Goal: Task Accomplishment & Management: Manage account settings

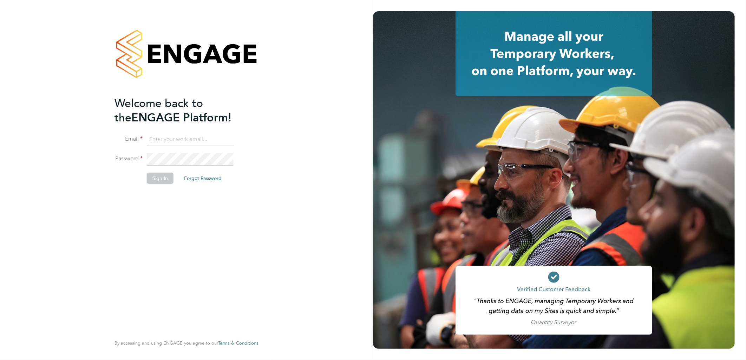
type input "[PERSON_NAME][EMAIL_ADDRESS][DOMAIN_NAME]"
click at [155, 177] on button "Sign In" at bounding box center [160, 178] width 27 height 11
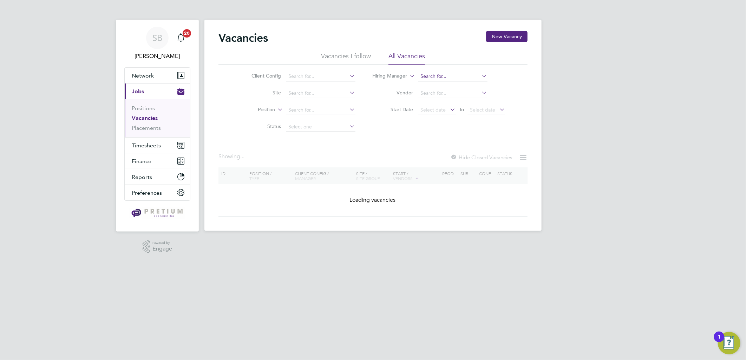
click at [426, 74] on input at bounding box center [452, 77] width 69 height 10
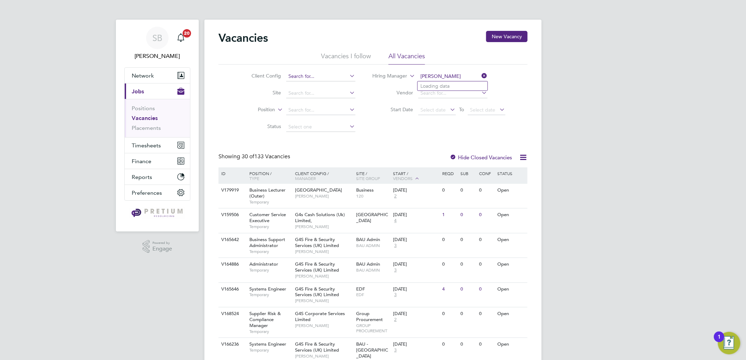
type input "craig"
click at [334, 75] on input at bounding box center [320, 77] width 69 height 10
click at [266, 108] on label "Position" at bounding box center [255, 109] width 40 height 7
drag, startPoint x: 255, startPoint y: 128, endPoint x: 286, endPoint y: 120, distance: 31.8
click at [257, 128] on li "Type" at bounding box center [254, 127] width 44 height 9
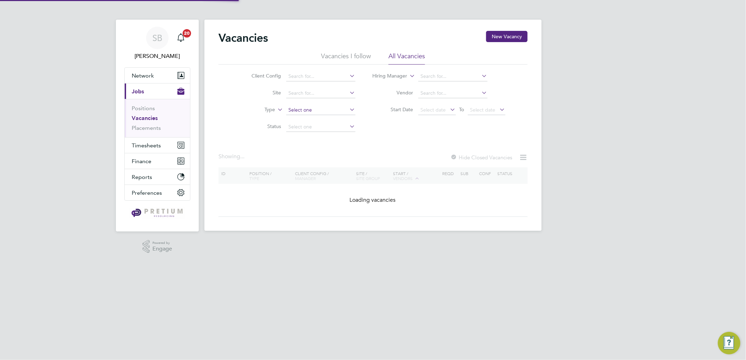
click at [312, 113] on input at bounding box center [320, 110] width 69 height 10
click at [300, 127] on li "Permanent" at bounding box center [320, 128] width 70 height 9
type input "Permanent"
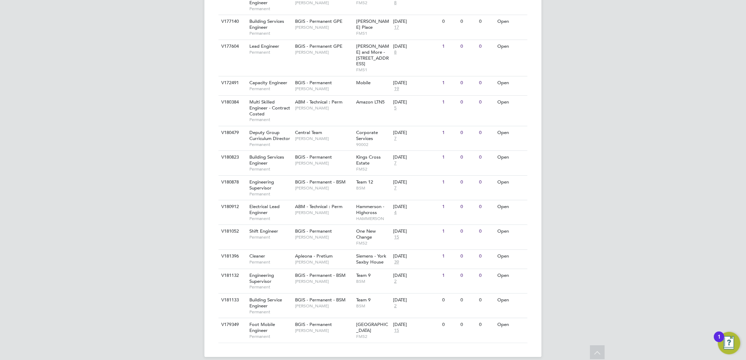
scroll to position [356, 0]
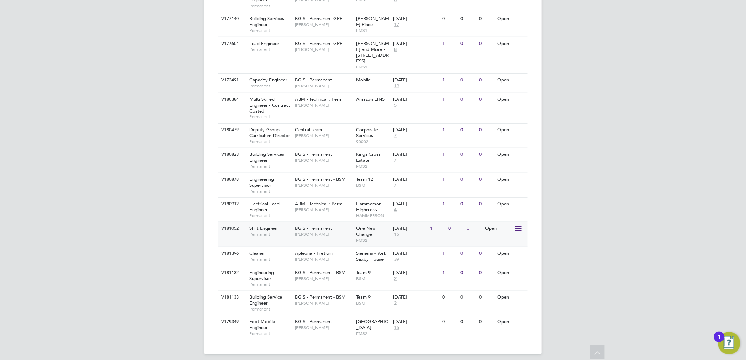
click at [339, 224] on div "BGIS - Permanent Craig Grote" at bounding box center [323, 231] width 61 height 18
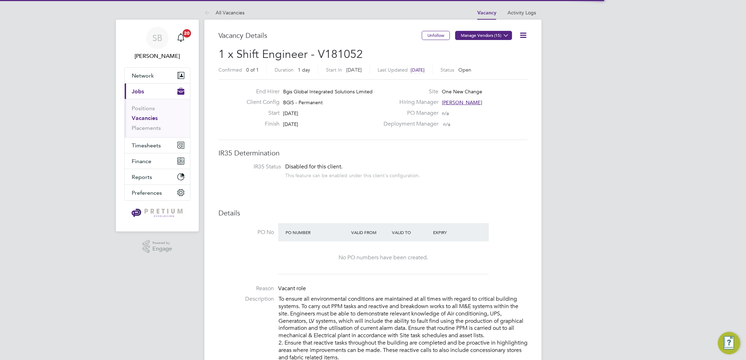
scroll to position [20, 49]
click at [486, 36] on button "Manage Vendors (15)" at bounding box center [483, 35] width 57 height 9
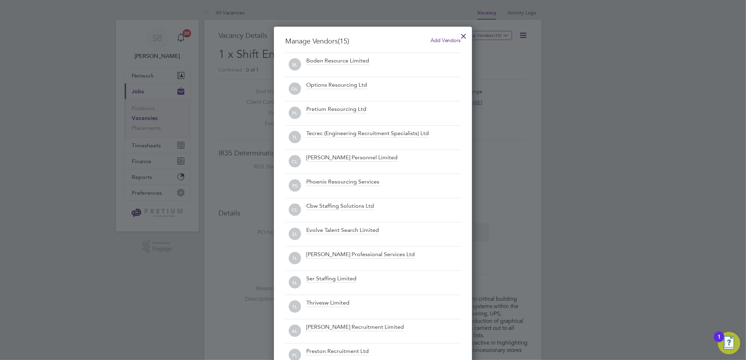
click at [447, 45] on h3 "Manage Vendors (15) Add Vendors" at bounding box center [373, 41] width 176 height 9
click at [441, 42] on span "Add Vendors" at bounding box center [445, 40] width 30 height 7
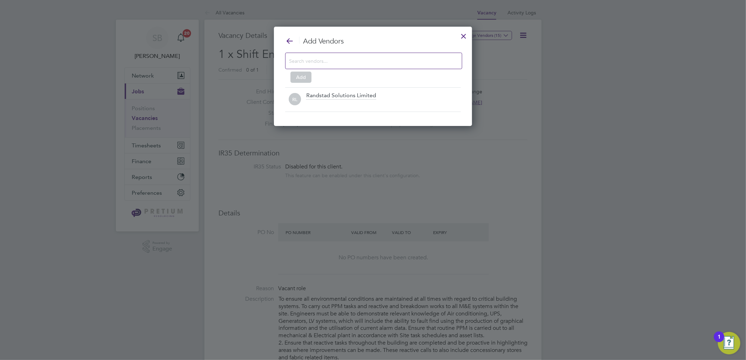
click at [461, 39] on div at bounding box center [463, 34] width 13 height 13
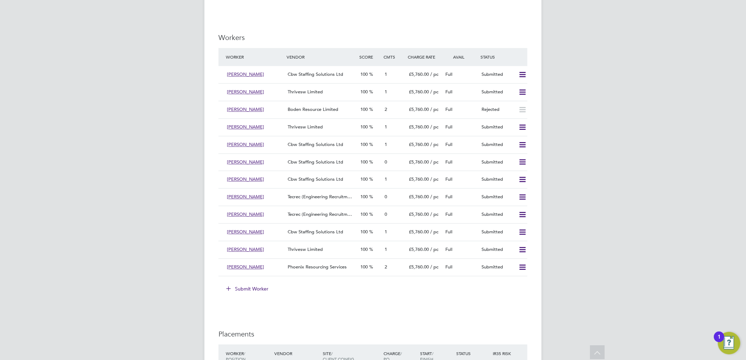
click at [460, 122] on div "Full" at bounding box center [460, 127] width 37 height 12
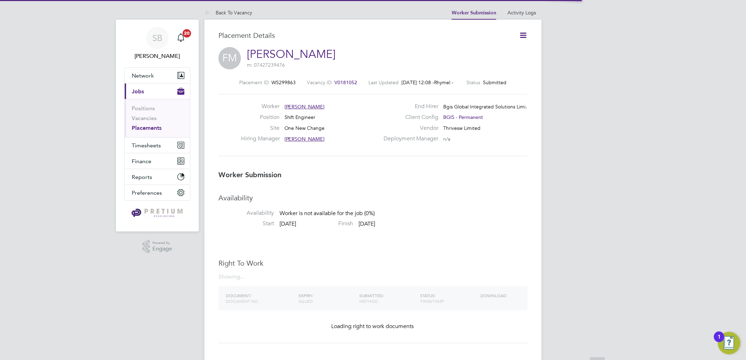
scroll to position [4, 4]
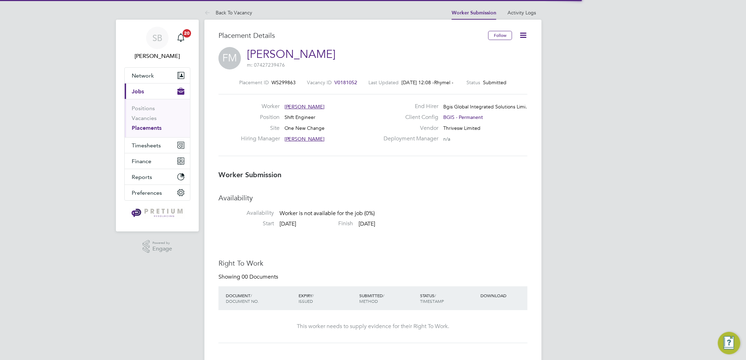
click at [522, 39] on icon at bounding box center [522, 35] width 9 height 9
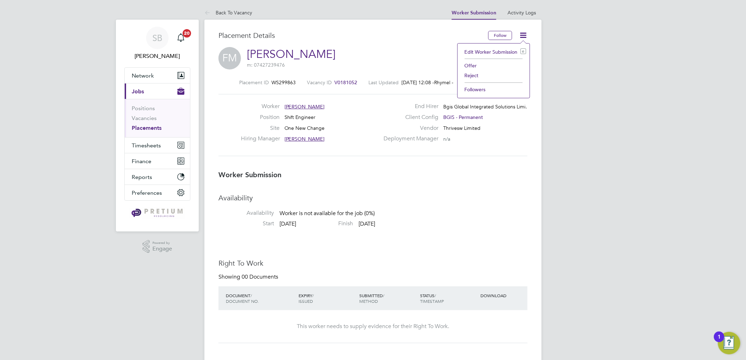
click at [472, 74] on li "Reject" at bounding box center [493, 76] width 65 height 10
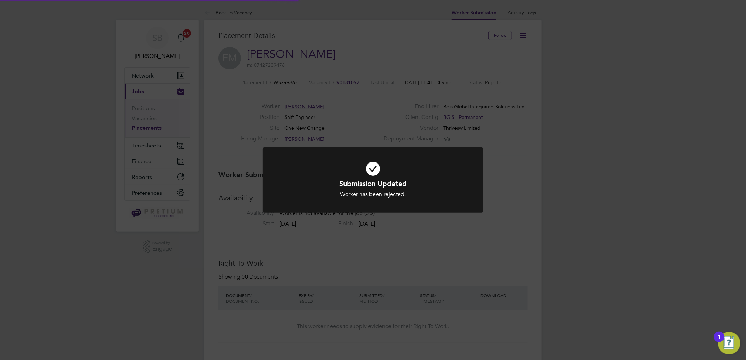
scroll to position [20, 49]
click at [597, 207] on div "Submission Updated Worker has been rejected. Cancel Okay" at bounding box center [373, 180] width 746 height 360
